Goal: Find specific page/section: Find specific page/section

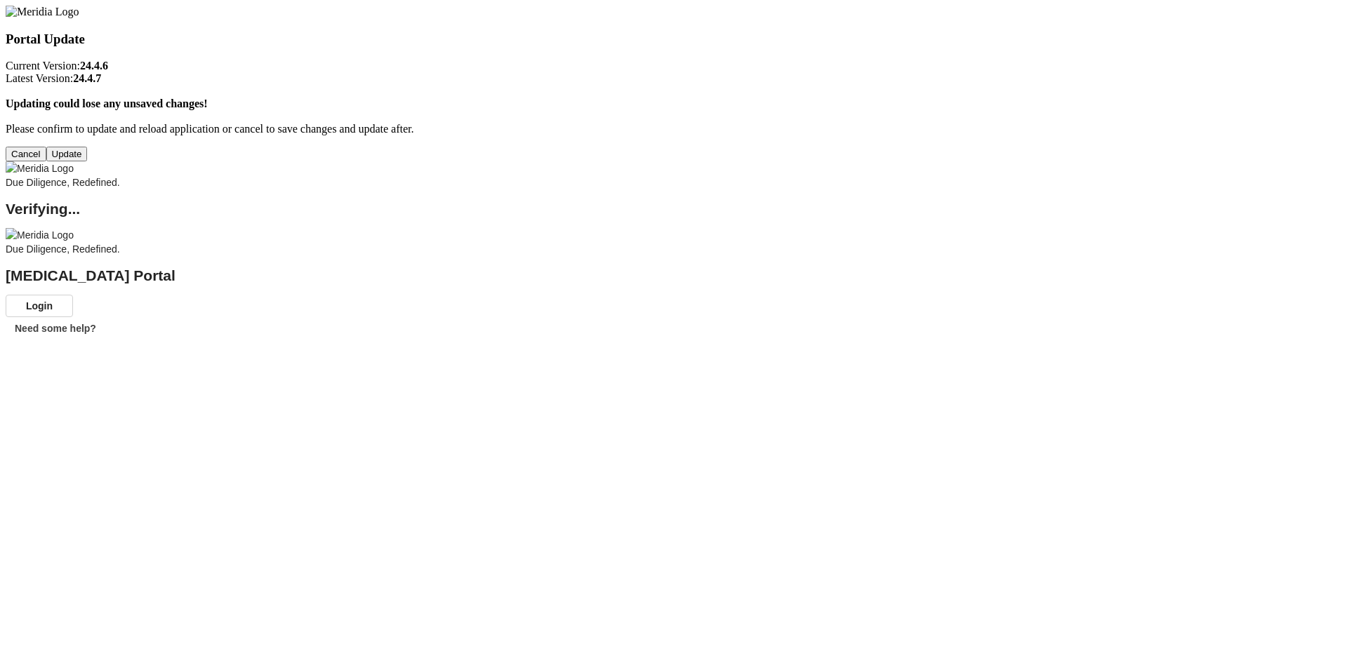
click at [88, 161] on button "Update" at bounding box center [66, 154] width 41 height 15
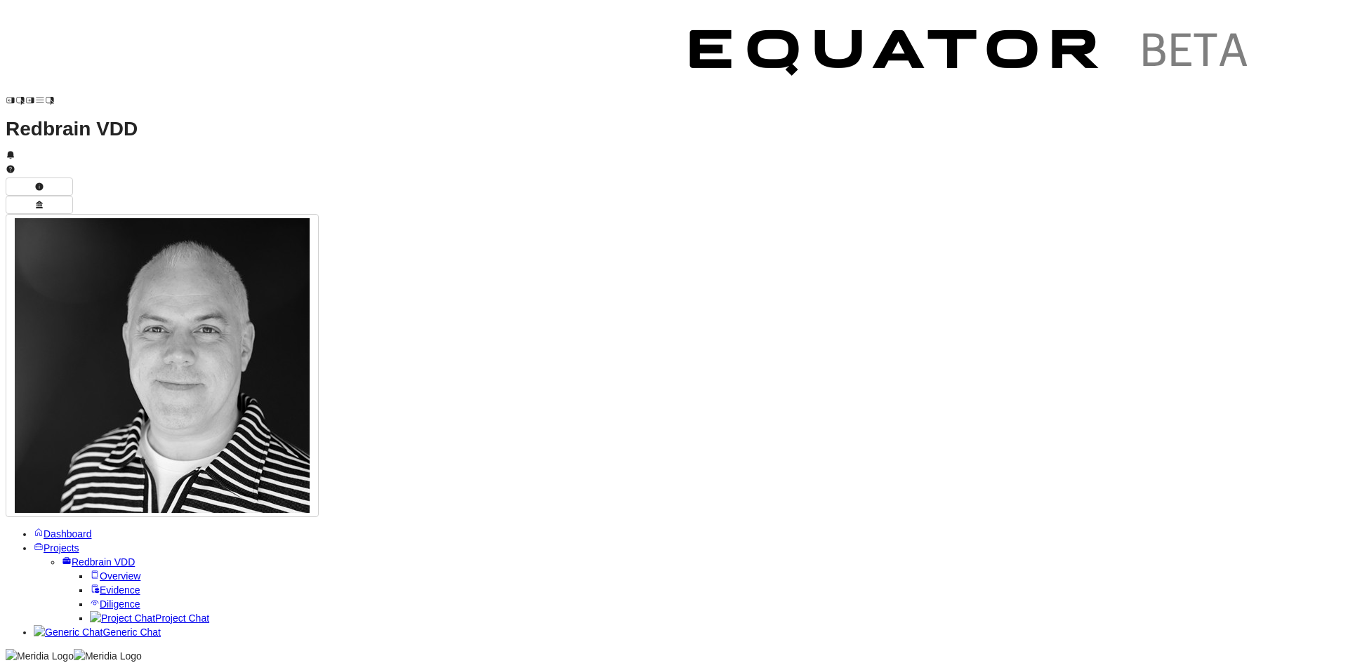
scroll to position [632, 0]
click at [118, 599] on span "Scope" at bounding box center [132, 604] width 28 height 11
